Goal: Manage account settings

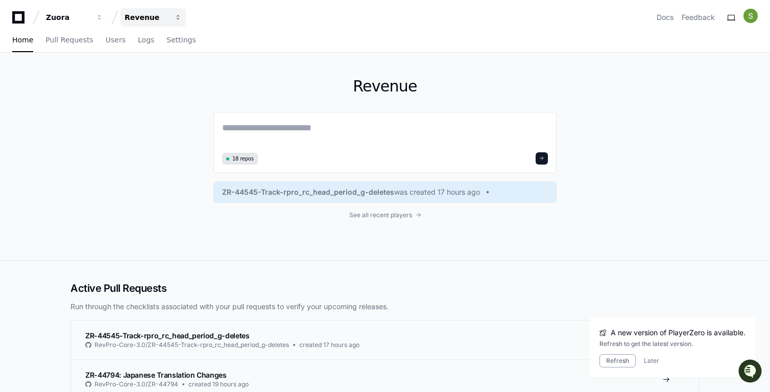
click at [169, 13] on button "Revenue" at bounding box center [153, 17] width 65 height 18
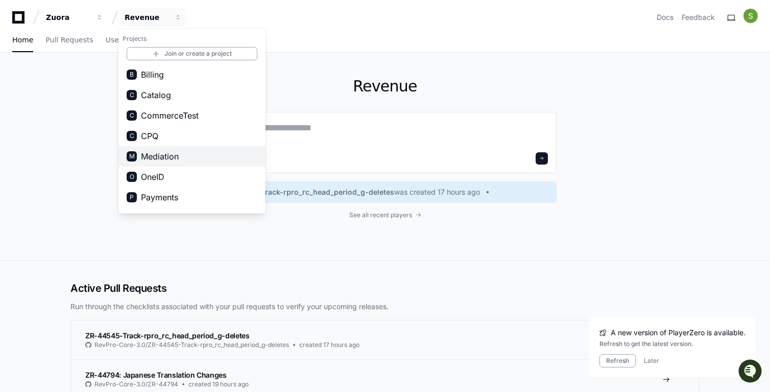
click at [195, 162] on button "M Mediation" at bounding box center [192, 156] width 147 height 20
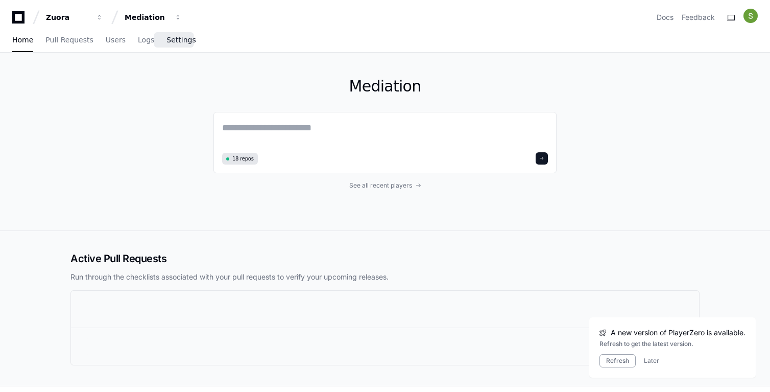
click at [180, 40] on span "Settings" at bounding box center [181, 40] width 29 height 6
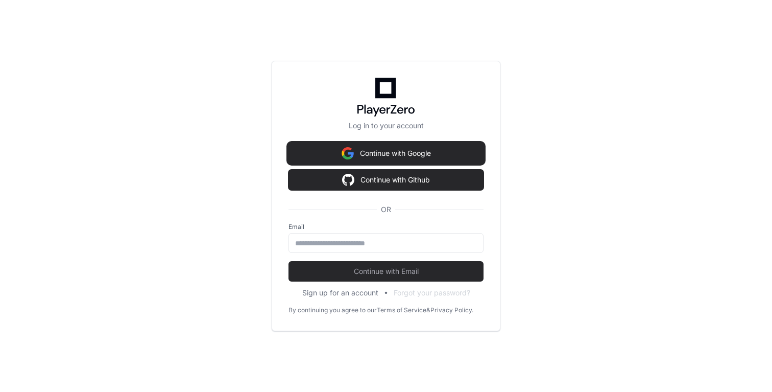
click at [396, 157] on button "Continue with Google" at bounding box center [386, 153] width 195 height 20
